Goal: Transaction & Acquisition: Book appointment/travel/reservation

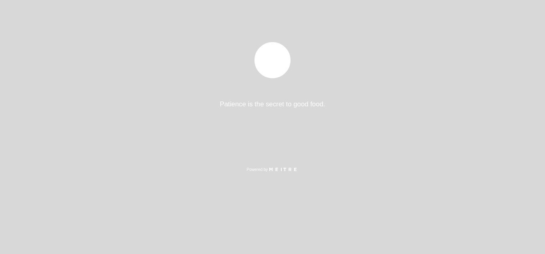
select select "pt"
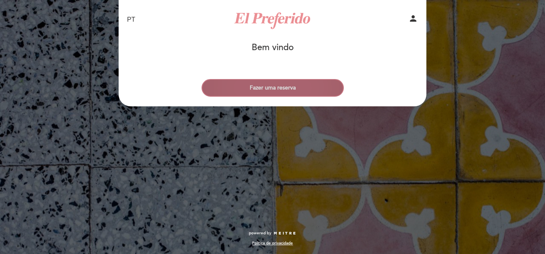
click at [307, 85] on button "Fazer uma reserva" at bounding box center [273, 88] width 142 height 18
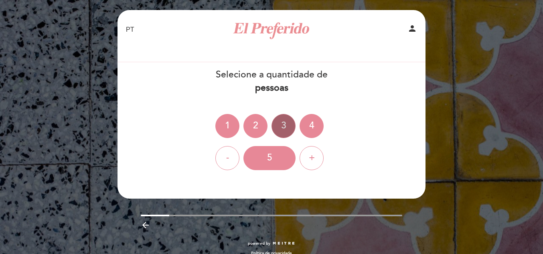
click at [280, 125] on div "3" at bounding box center [283, 126] width 24 height 24
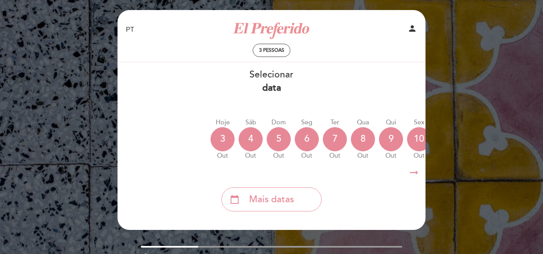
click at [416, 171] on icon "arrow_right_alt" at bounding box center [413, 172] width 12 height 17
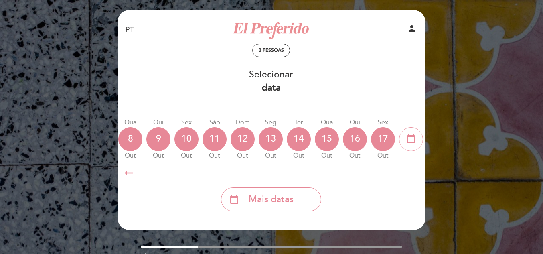
scroll to position [0, 234]
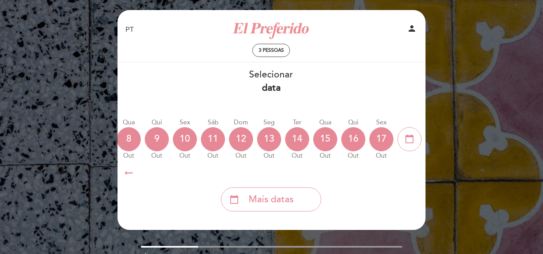
click at [416, 171] on icon "arrow_right_alt" at bounding box center [413, 172] width 12 height 17
click at [413, 137] on icon "calendar_today" at bounding box center [409, 139] width 10 height 14
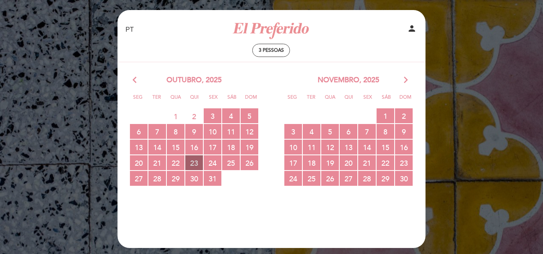
click at [195, 161] on span "23 RESERVAS DISPONÍVEIS" at bounding box center [194, 162] width 18 height 15
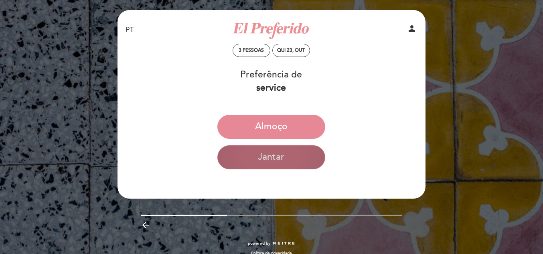
click at [264, 160] on button "Jantar" at bounding box center [271, 157] width 108 height 24
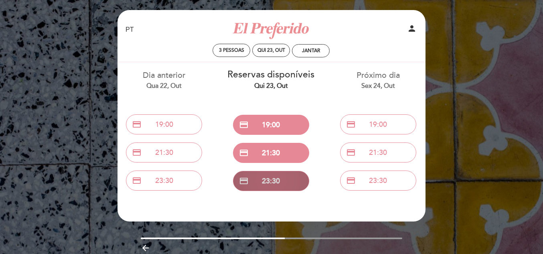
click at [264, 175] on button "credit_card 23:30" at bounding box center [271, 181] width 76 height 20
